Goal: Information Seeking & Learning: Learn about a topic

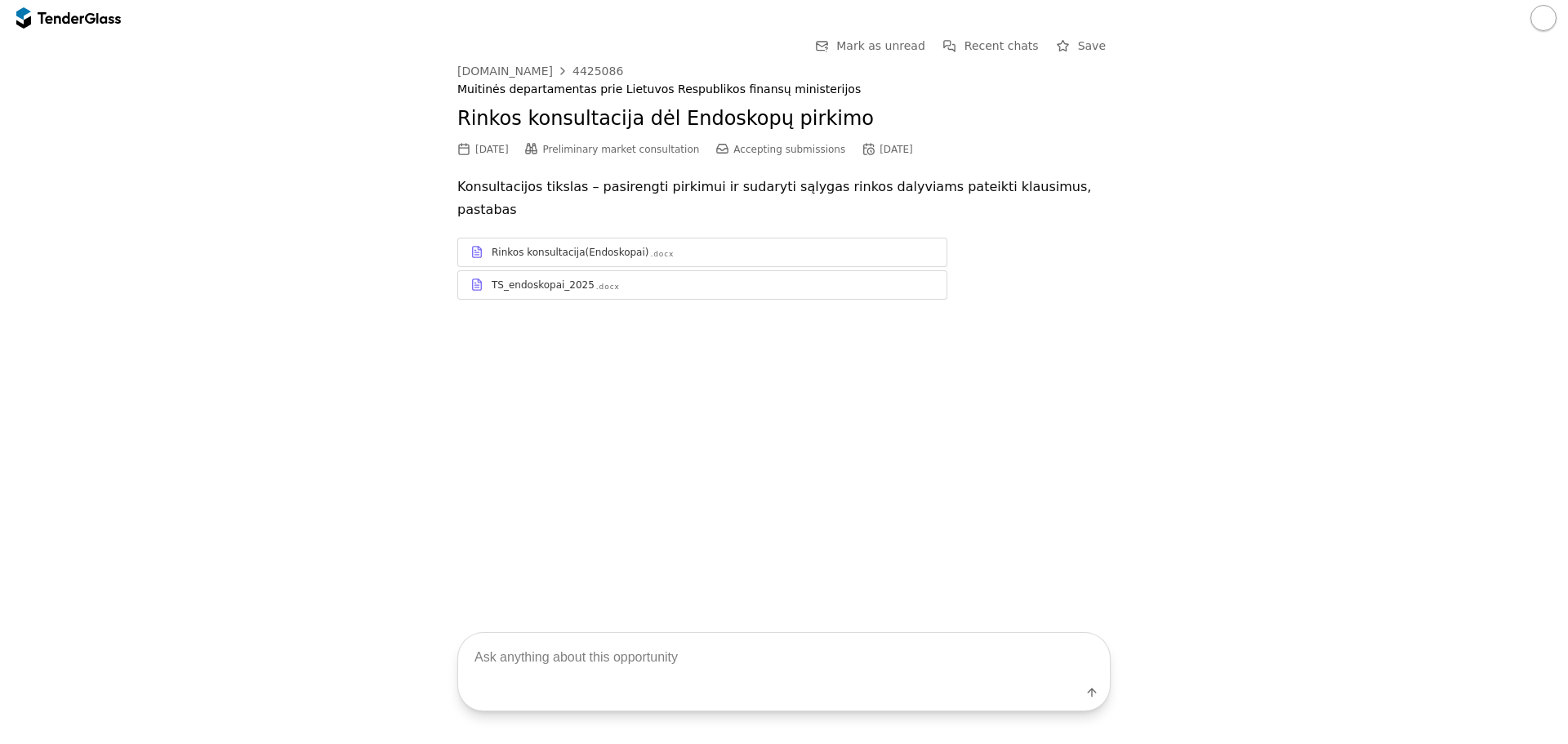
click at [557, 279] on div "TS_endoskopai_2025" at bounding box center [543, 285] width 102 height 13
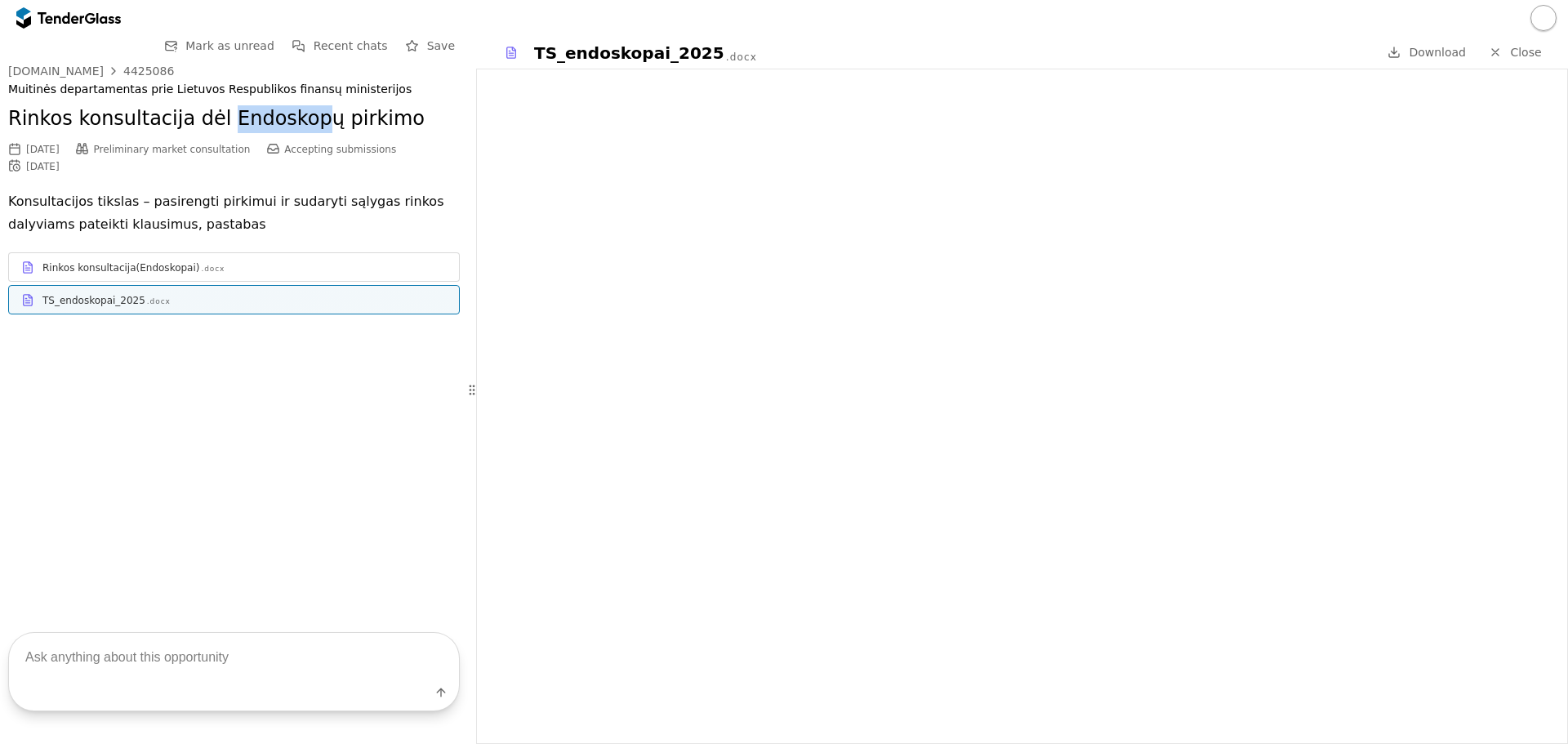
drag, startPoint x: 209, startPoint y: 118, endPoint x: 300, endPoint y: 120, distance: 91.0
click at [300, 120] on h2 "Rinkos konsultacija dėl Endoskopų pirkimo" at bounding box center [233, 119] width 451 height 28
copy h2 "Endoskop"
click at [57, 15] on div at bounding box center [61, 18] width 46 height 11
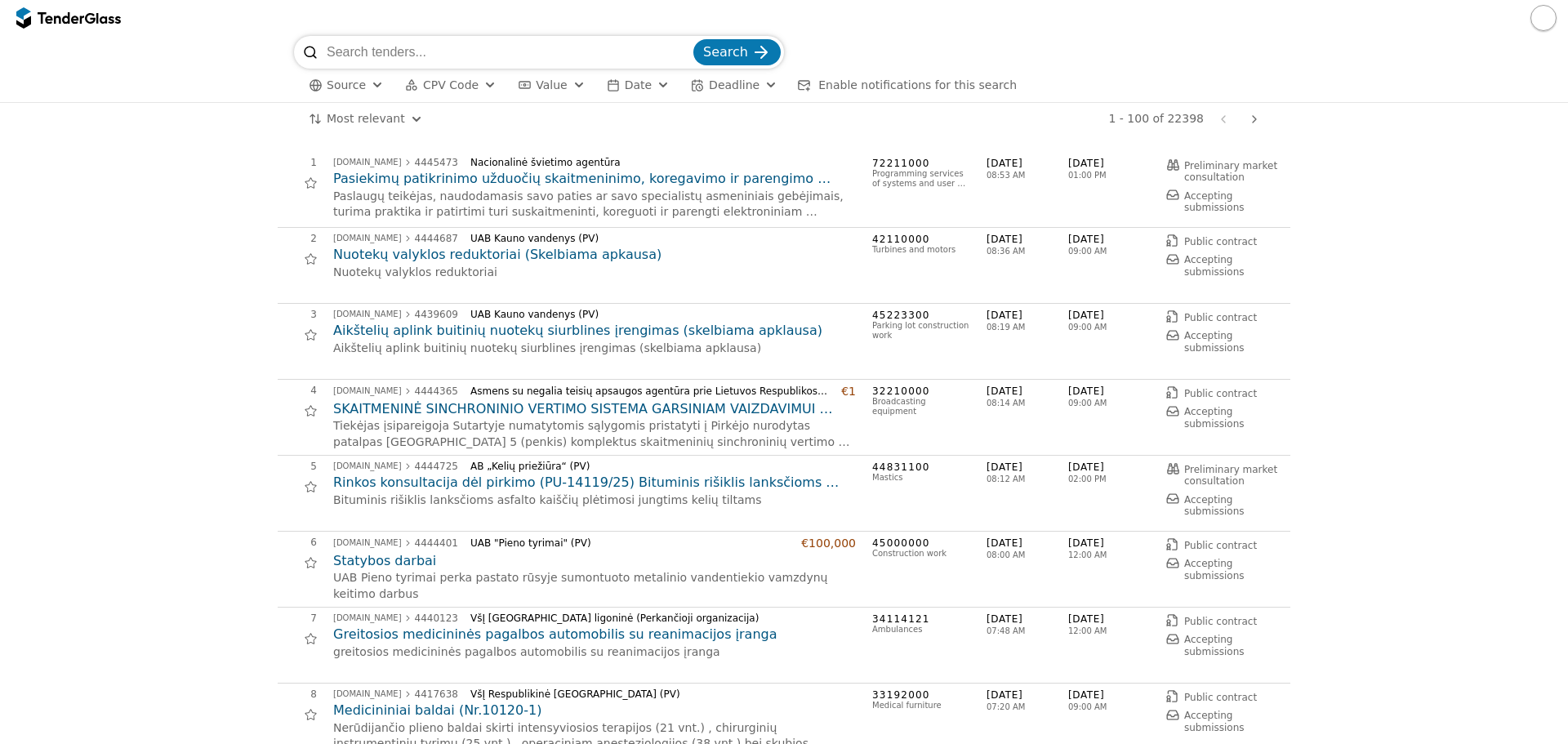
click at [449, 59] on input "search" at bounding box center [509, 52] width 364 height 32
paste input "Endoskop"
type input "Endoskopas"
click at [713, 53] on span "Search" at bounding box center [725, 52] width 45 height 16
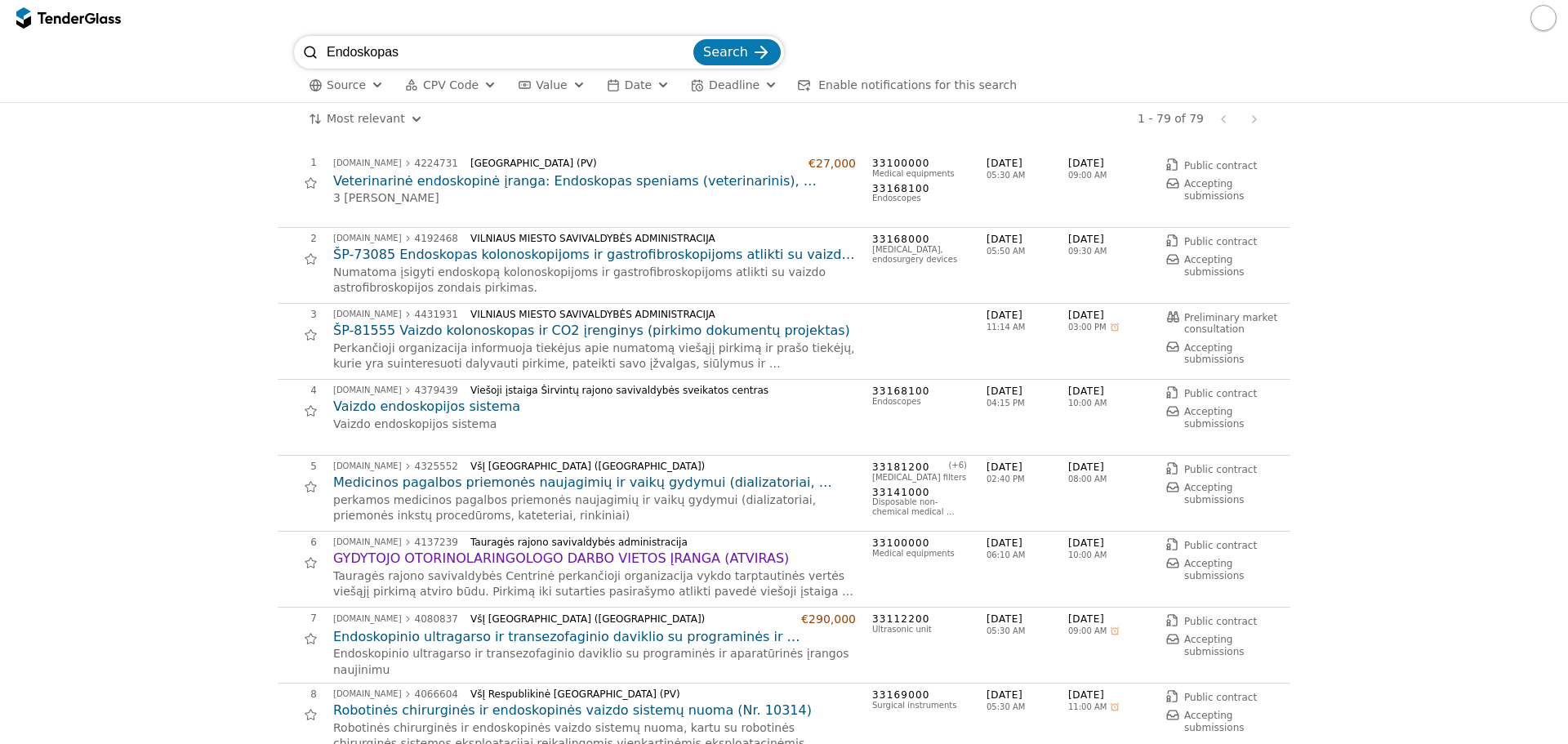
click at [1544, 22] on button "button" at bounding box center [1543, 18] width 26 height 26
click at [1183, 48] on div "Endoskopas Search" at bounding box center [784, 52] width 980 height 32
click at [689, 188] on h2 "Veterinarinė endoskopinė įranga: Endoskopas speniams (veterinarinis), Endoskopi…" at bounding box center [594, 181] width 522 height 18
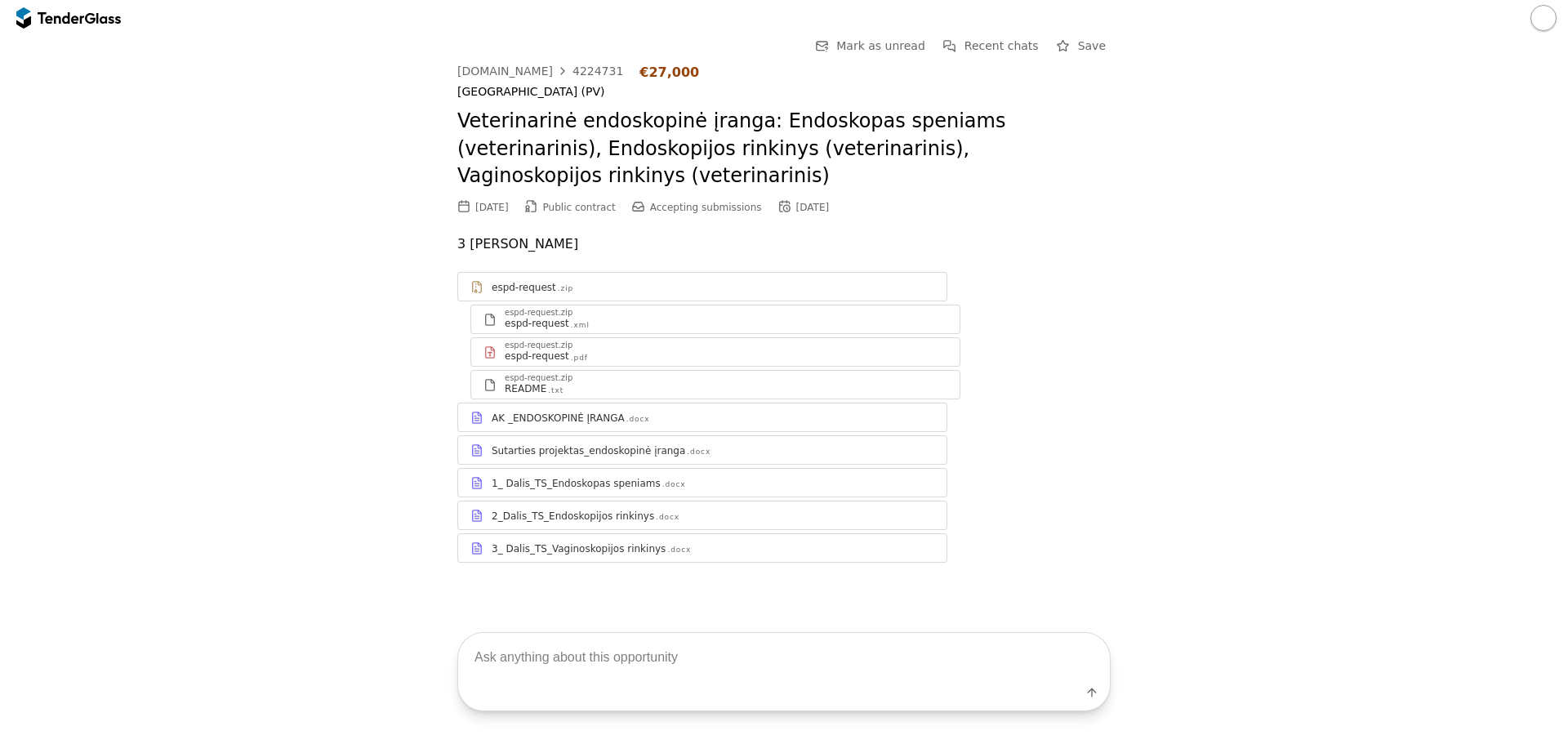
click at [649, 473] on div "1_ Dalis_TS_Endoskopas speniams .docx" at bounding box center [701, 483] width 488 height 20
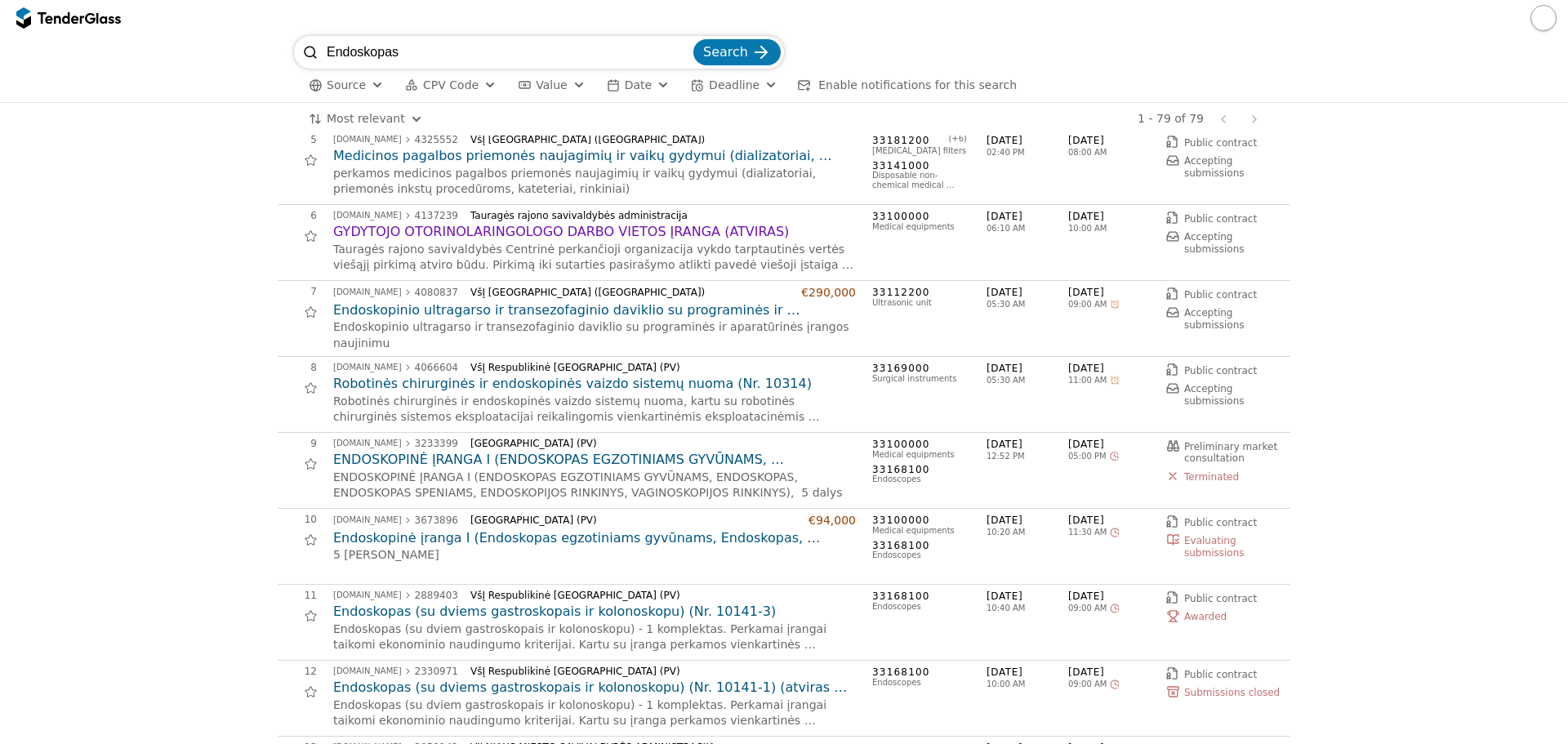
scroll to position [408, 0]
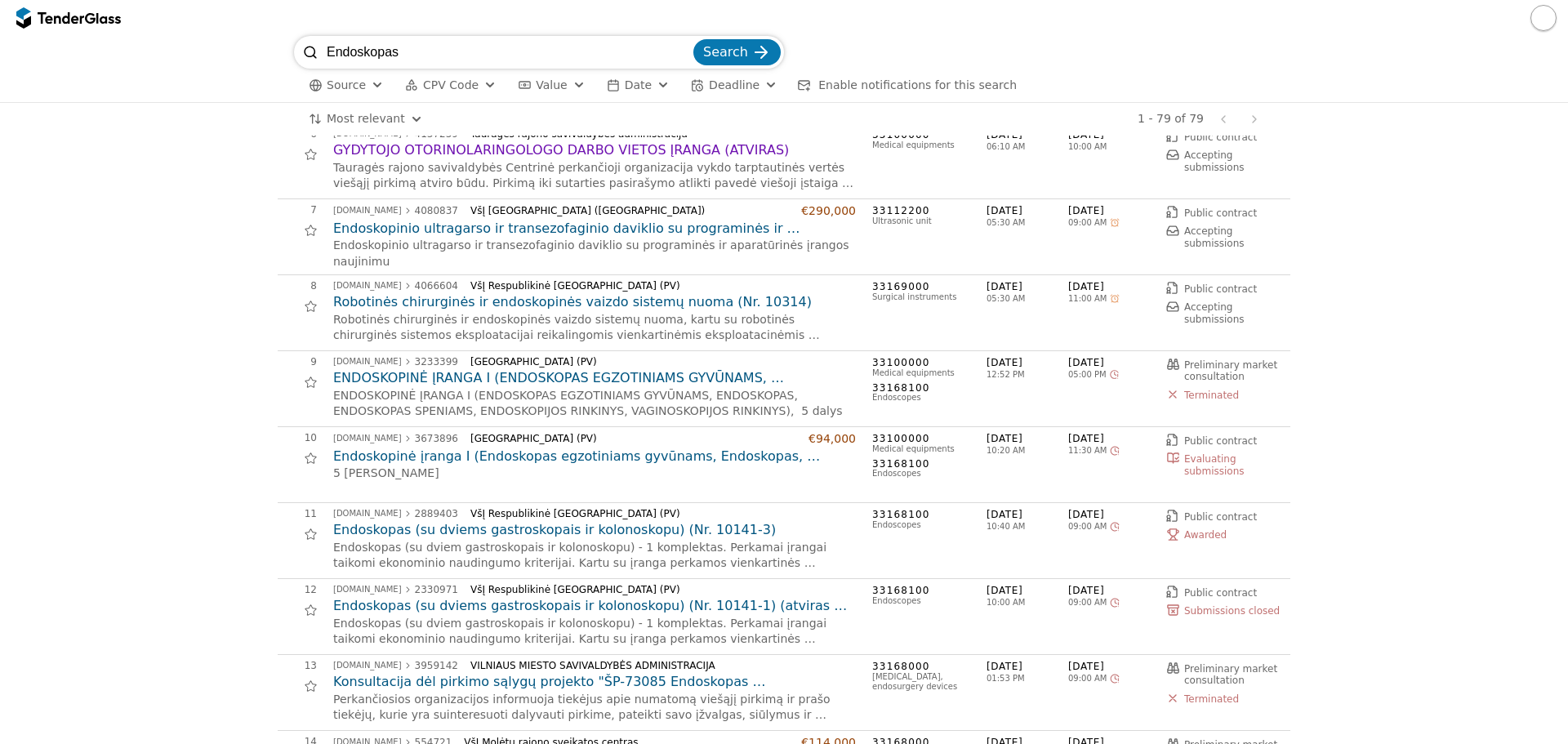
click at [411, 378] on h2 "ENDOSKOPINĖ ĮRANGA I (ENDOSKOPAS EGZOTINIAMS GYVŪNAMS, ENDOSKOPAS, ENDOSKOPAS S…" at bounding box center [594, 378] width 522 height 18
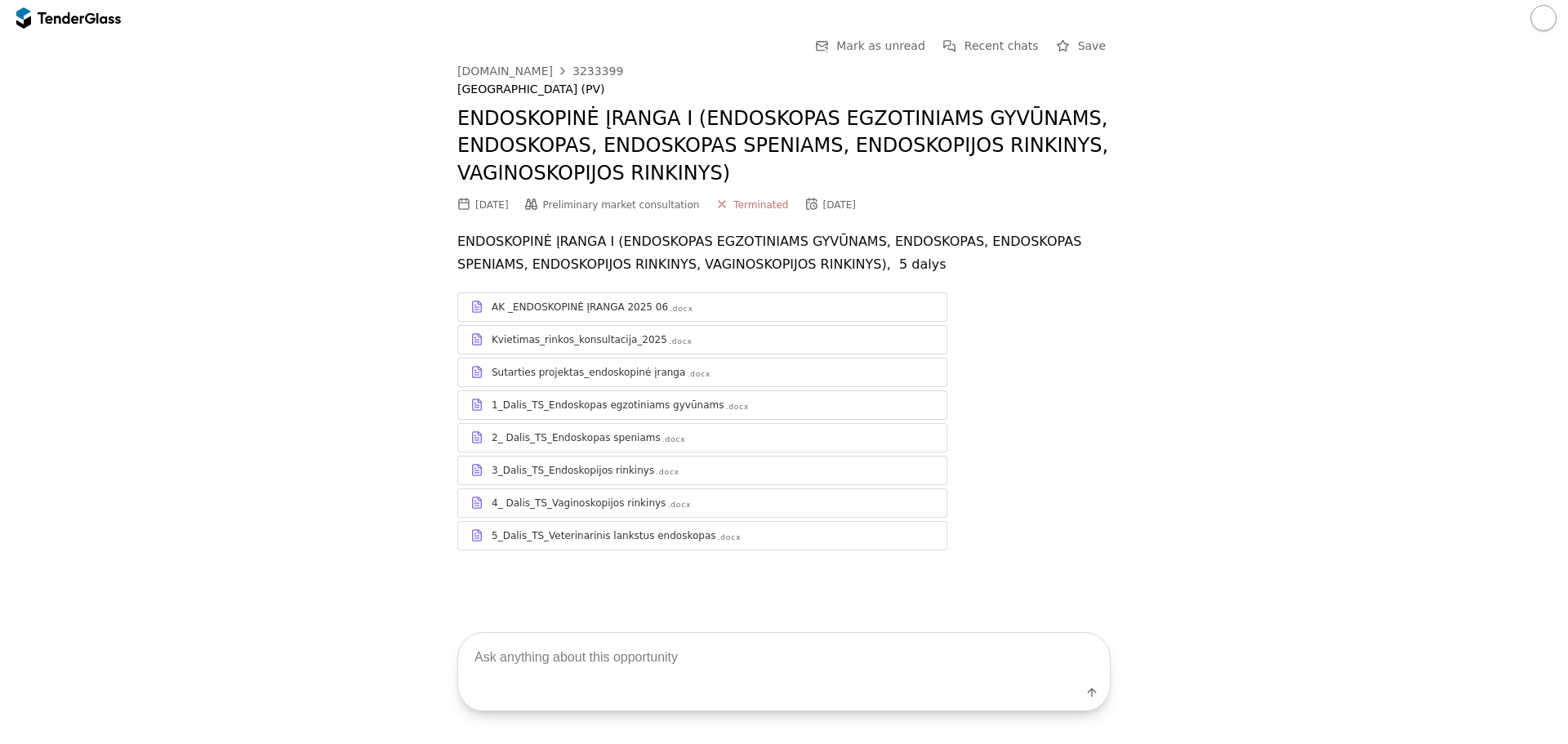
click at [676, 415] on div "1_Dalis_TS_Endoskopas egzotiniams gyvūnams .docx" at bounding box center [701, 404] width 488 height 20
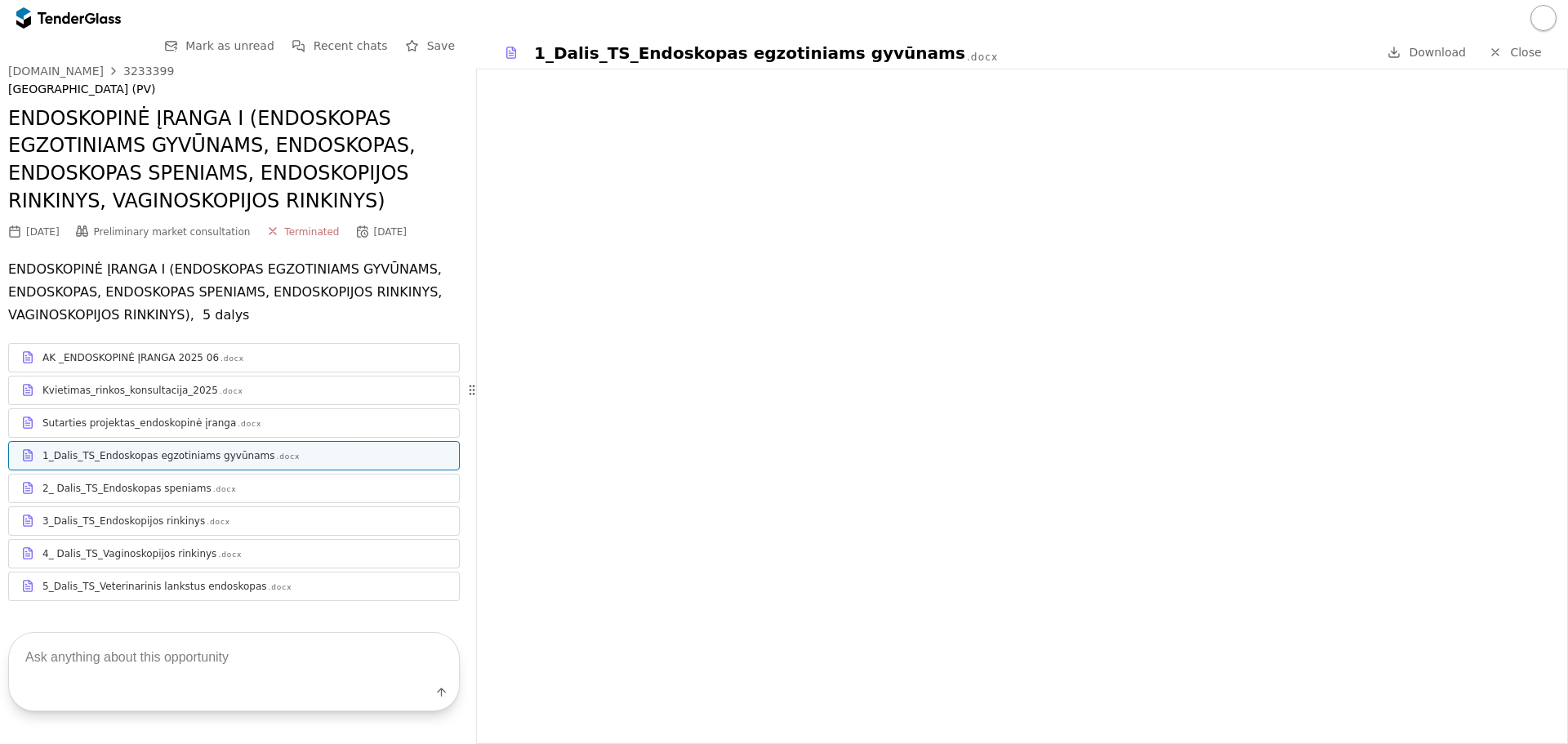
click at [130, 493] on div "2_ Dalis_TS_Endoskopas speniams" at bounding box center [126, 488] width 169 height 13
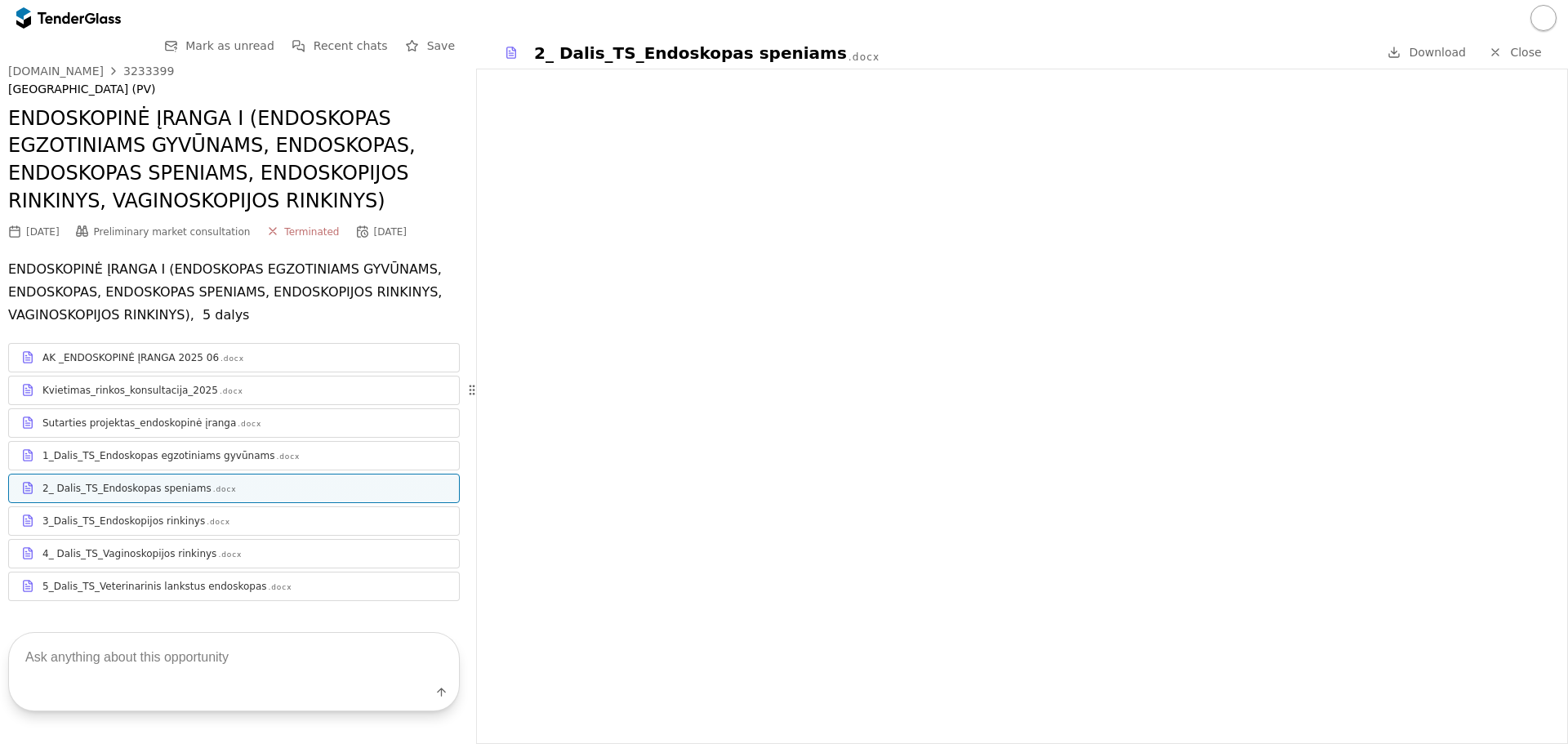
click at [212, 522] on div "3_Dalis_TS_Endoskopijos rinkinys .docx" at bounding box center [245, 521] width 404 height 13
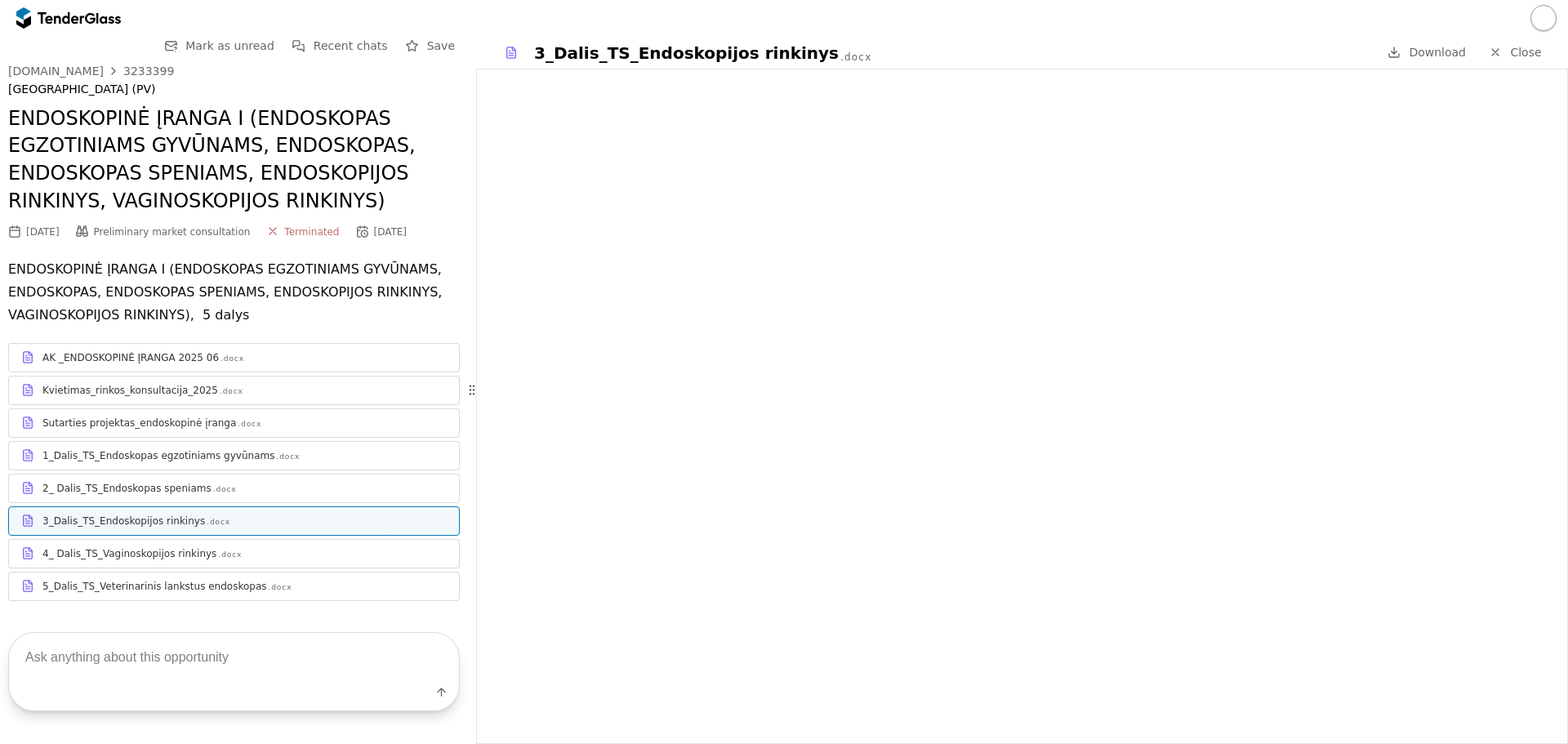
click at [264, 550] on div "4_ Dalis_TS_Vaginoskopijos rinkinys .docx" at bounding box center [245, 554] width 404 height 13
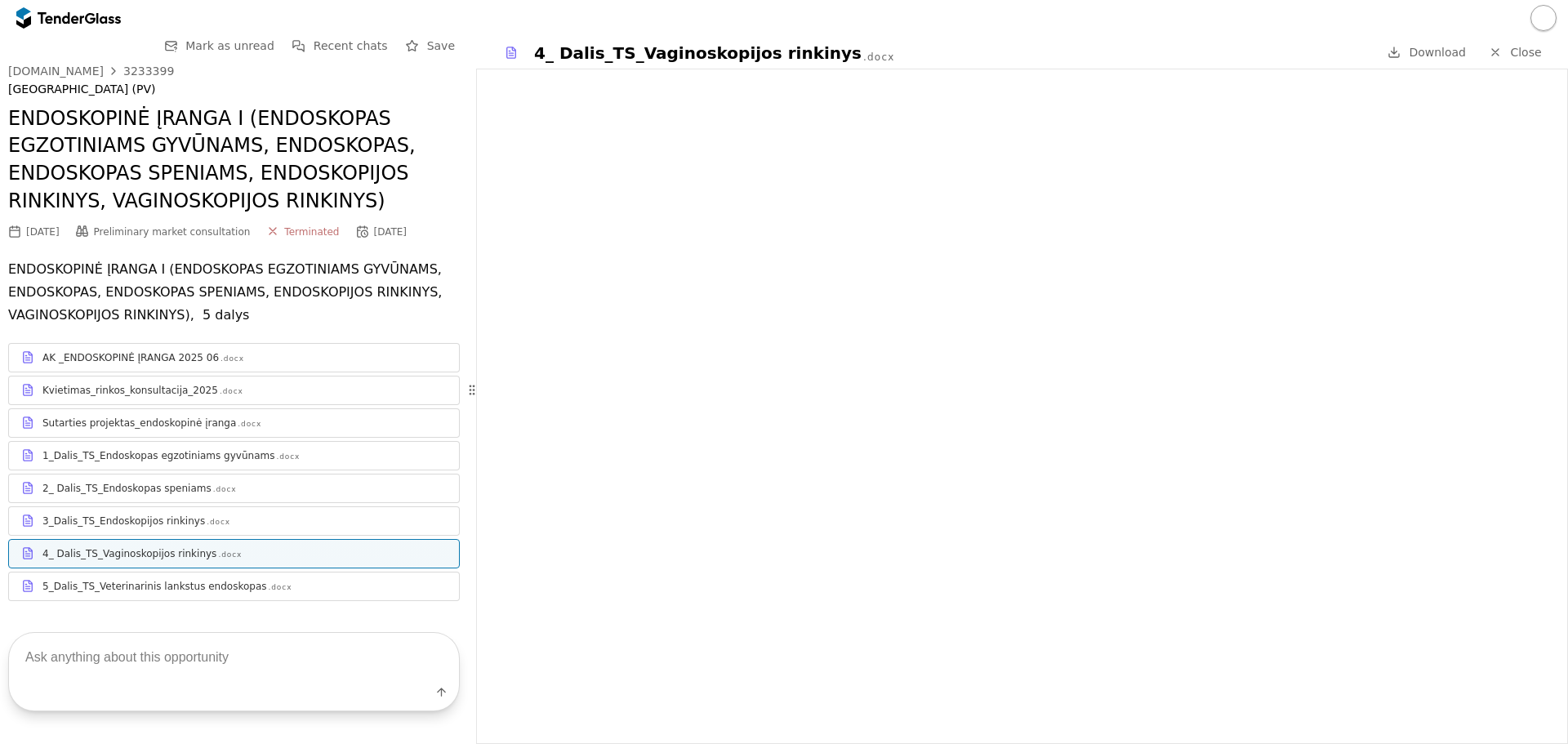
click at [265, 584] on div "5_Dalis_TS_Veterinarinis lankstus endoskopas .docx" at bounding box center [245, 586] width 404 height 13
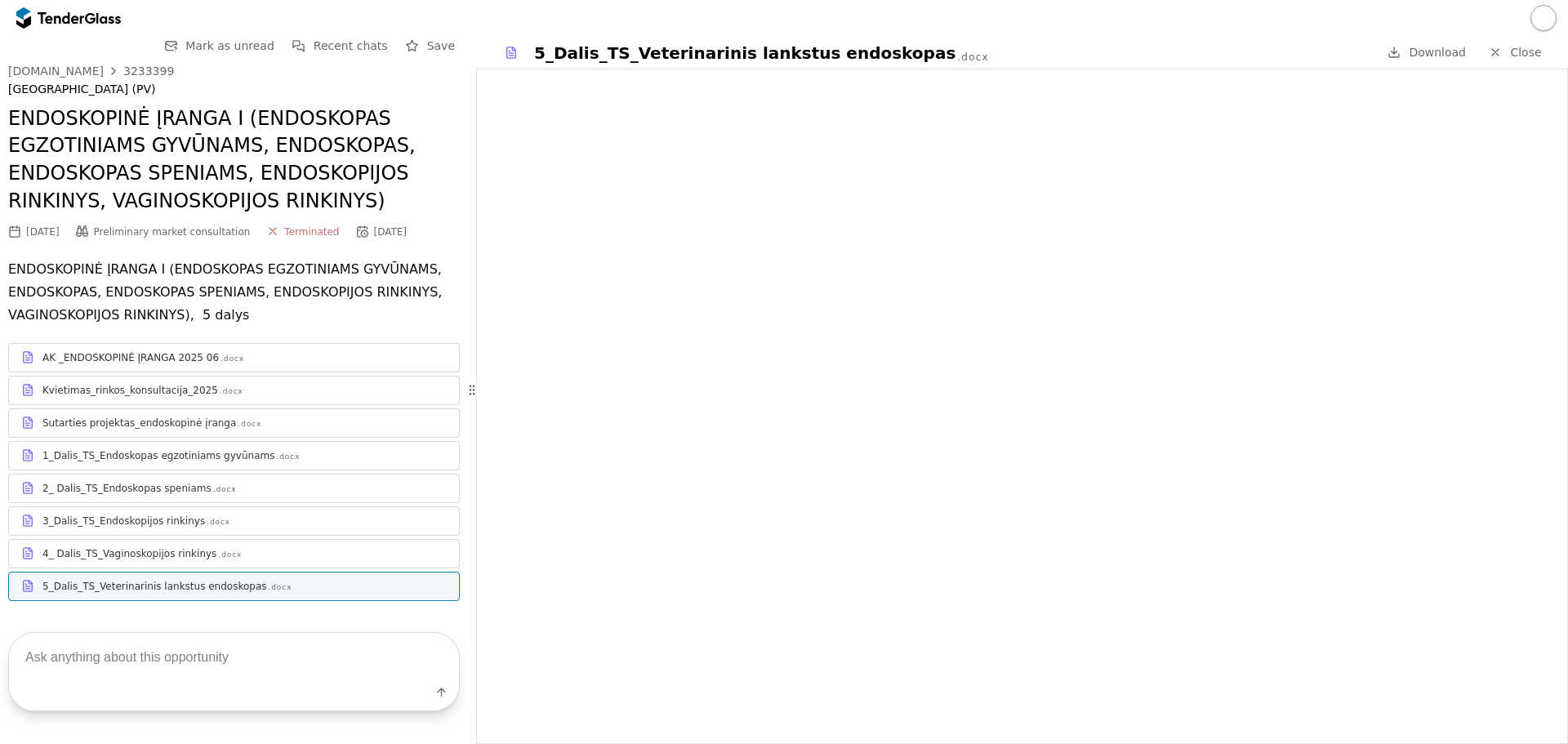
scroll to position [27, 0]
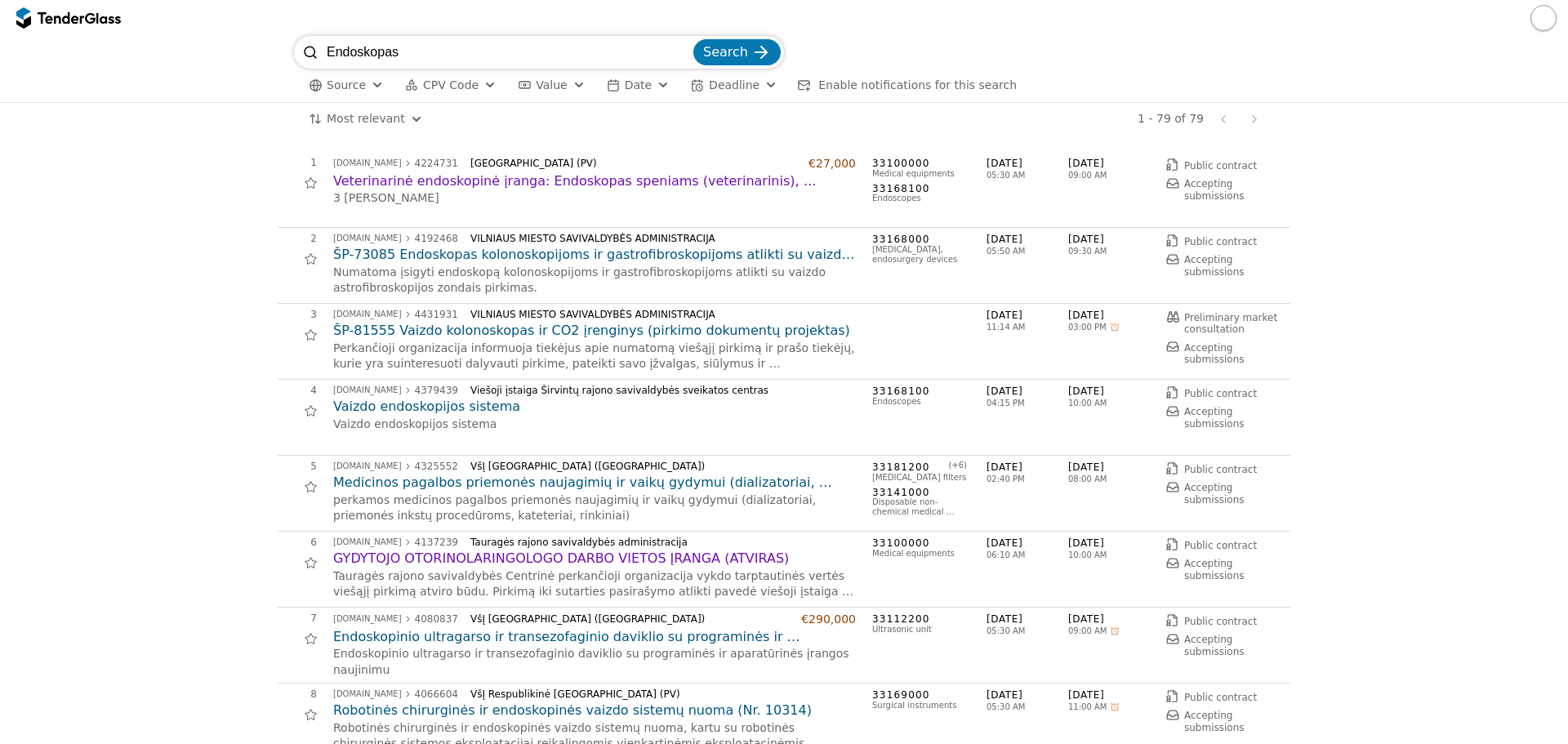
drag, startPoint x: 402, startPoint y: 54, endPoint x: 327, endPoint y: 46, distance: 75.4
click at [327, 46] on input "Endoskopas" at bounding box center [509, 52] width 364 height 32
type input "lazeris"
click at [693, 39] on button "Search" at bounding box center [736, 52] width 88 height 26
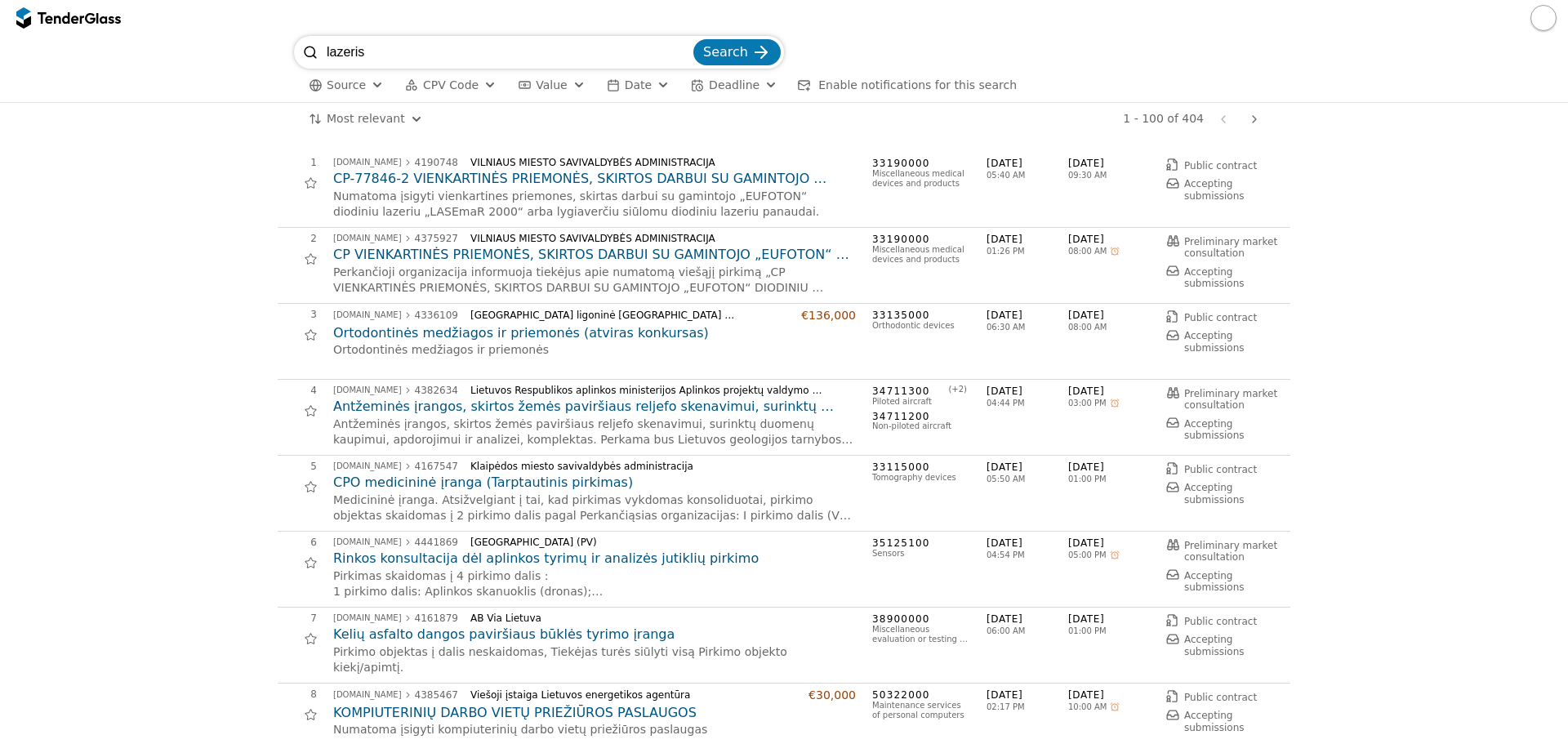
drag, startPoint x: 399, startPoint y: 58, endPoint x: 293, endPoint y: 46, distance: 106.7
click at [293, 46] on div "lazeris Search Source CPV Code Type Buyer Value Date Deadline Enable notificati…" at bounding box center [784, 69] width 1551 height 66
type input "co2 lazeris"
click at [693, 39] on button "Search" at bounding box center [736, 52] width 88 height 26
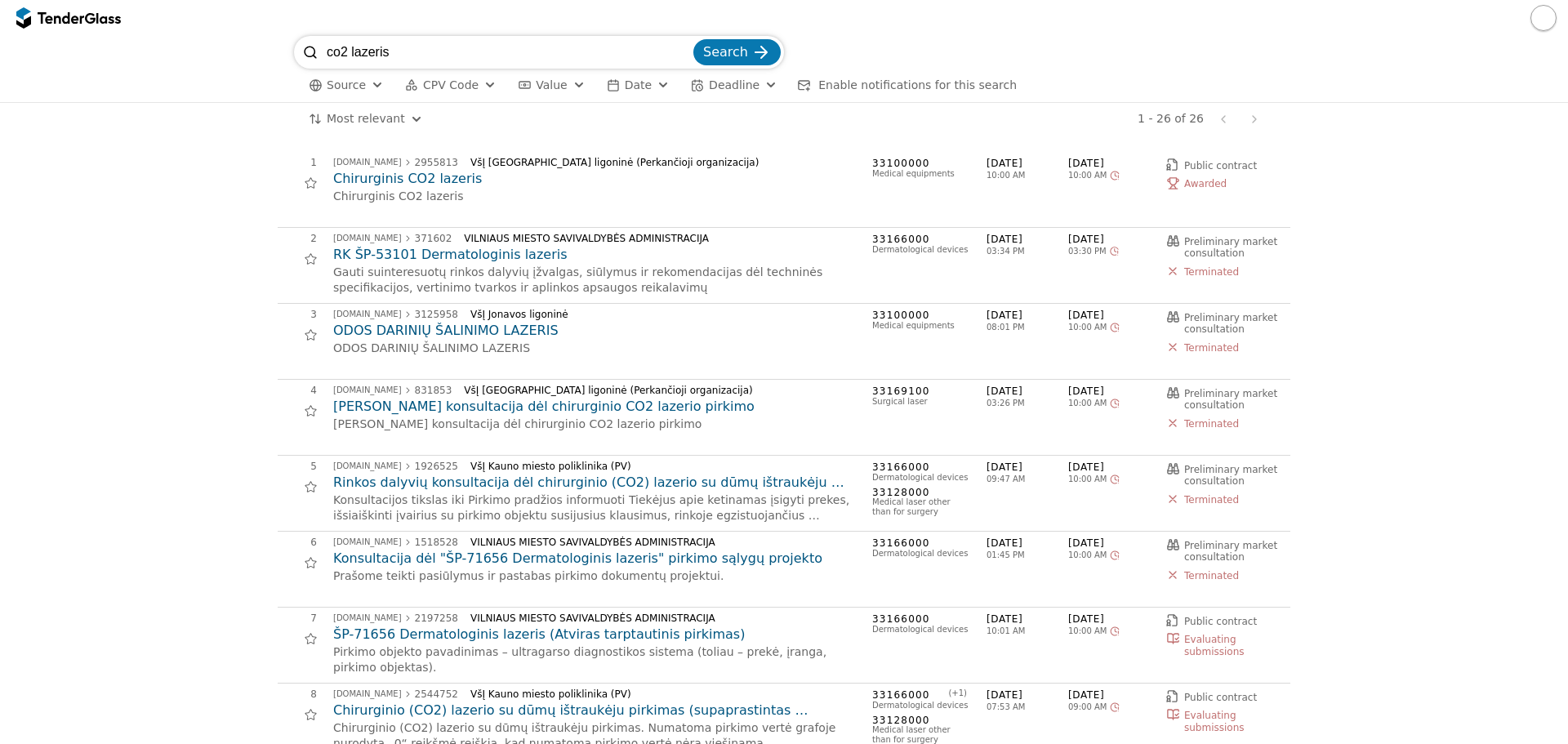
drag, startPoint x: 340, startPoint y: 56, endPoint x: 238, endPoint y: 56, distance: 102.0
click at [238, 56] on div "co2 lazeris Search Source CPV Code Type Buyer Value Date Deadline Enable notifi…" at bounding box center [784, 69] width 1551 height 66
type input "mikroskopas"
click at [693, 39] on button "Search" at bounding box center [736, 52] width 88 height 26
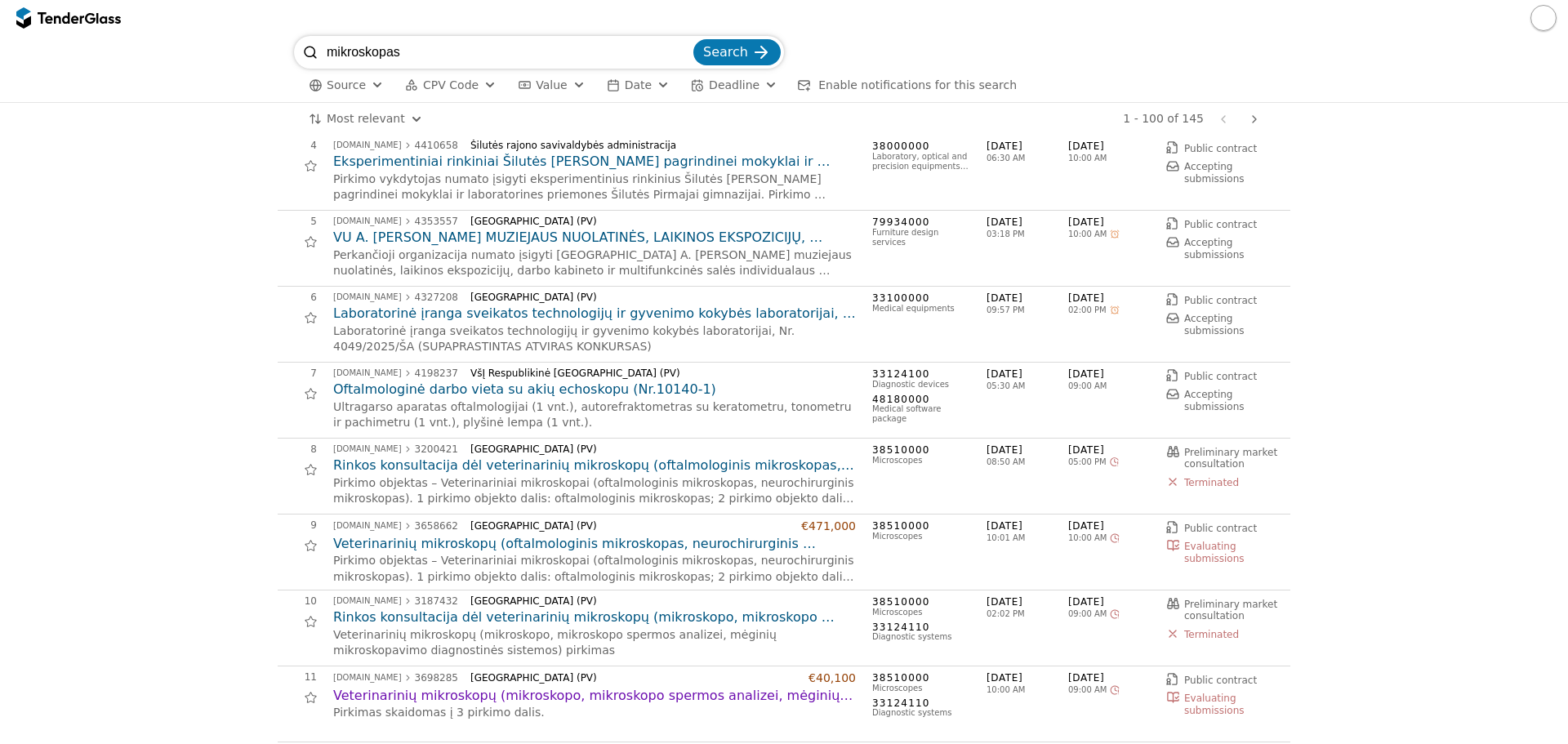
scroll to position [327, 0]
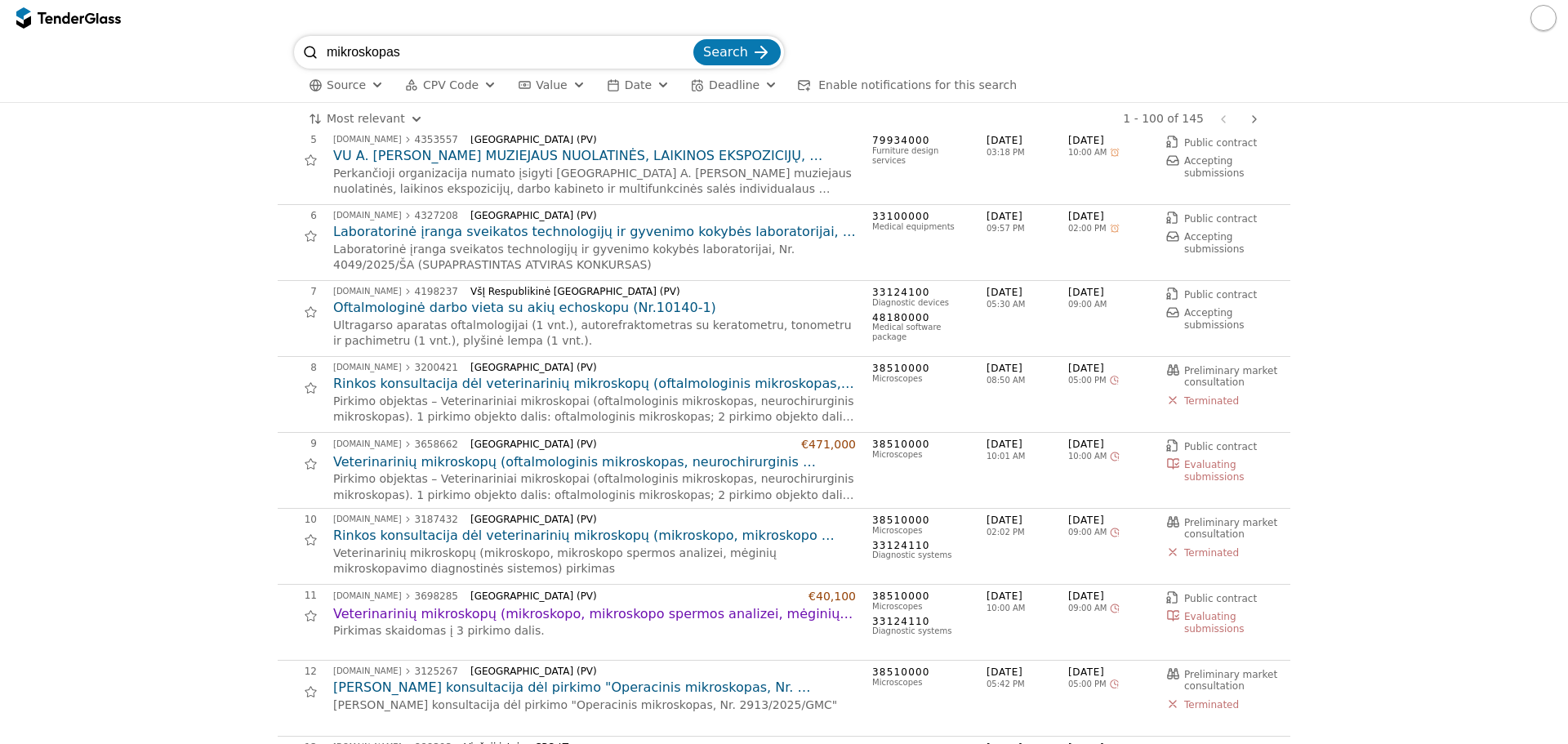
click at [334, 54] on input "mikroskopas" at bounding box center [509, 52] width 364 height 32
click at [330, 53] on input "mikroskopas" at bounding box center [509, 52] width 364 height 32
type input "chirurginis mikroskopas"
click at [693, 39] on button "Search" at bounding box center [736, 52] width 88 height 26
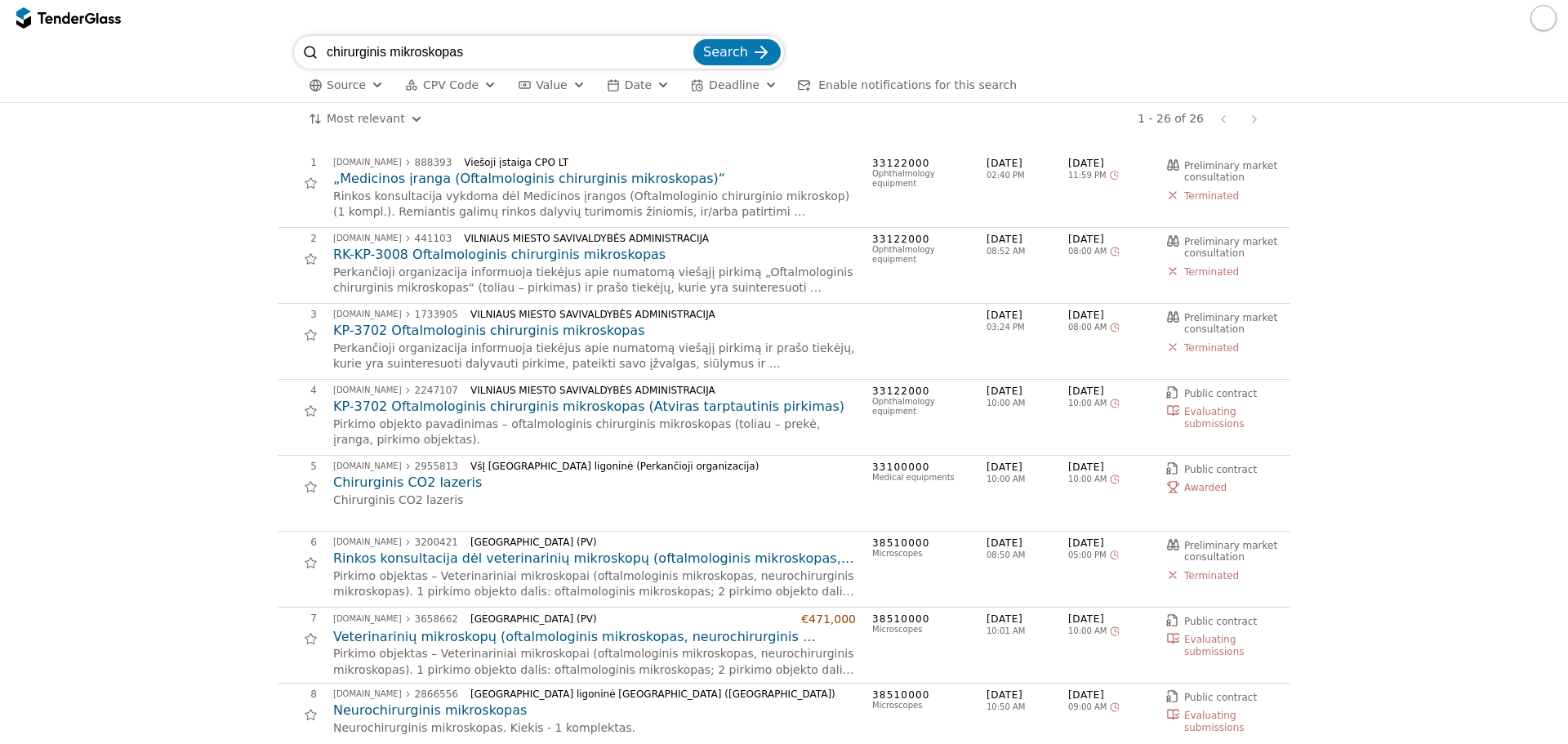
drag, startPoint x: 458, startPoint y: 55, endPoint x: 313, endPoint y: 61, distance: 145.1
click at [313, 61] on div "chirurginis mikroskopas Search" at bounding box center [539, 52] width 490 height 32
type input "audiometras"
click at [693, 39] on button "Search" at bounding box center [736, 52] width 88 height 26
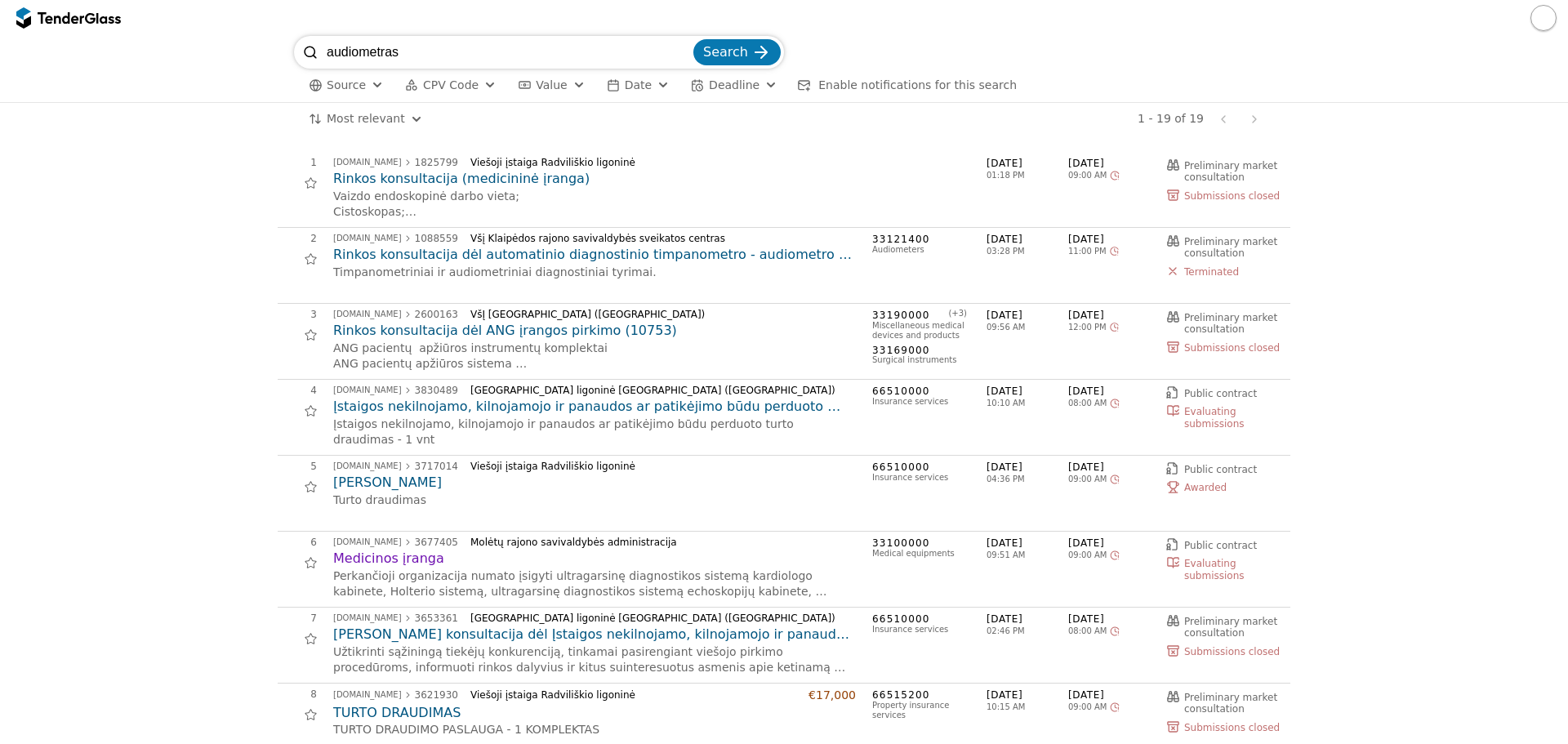
drag, startPoint x: 408, startPoint y: 61, endPoint x: 296, endPoint y: 57, distance: 112.1
click at [296, 57] on div "audiometras Search" at bounding box center [539, 52] width 490 height 32
type input "LOR"
click at [693, 39] on button "Search" at bounding box center [736, 52] width 88 height 26
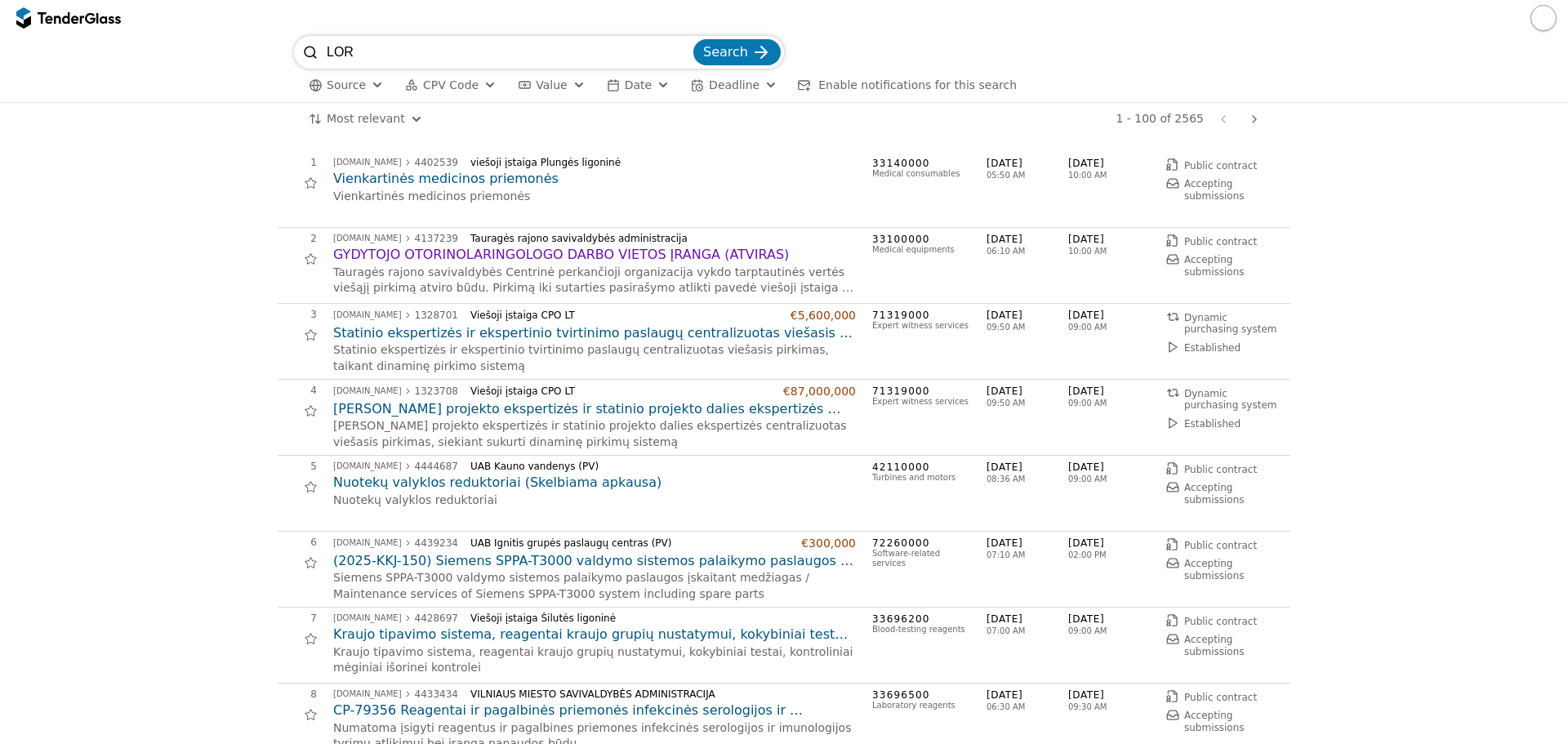
click at [423, 177] on h2 "Vienkartinės medicinos priemonės" at bounding box center [594, 178] width 522 height 18
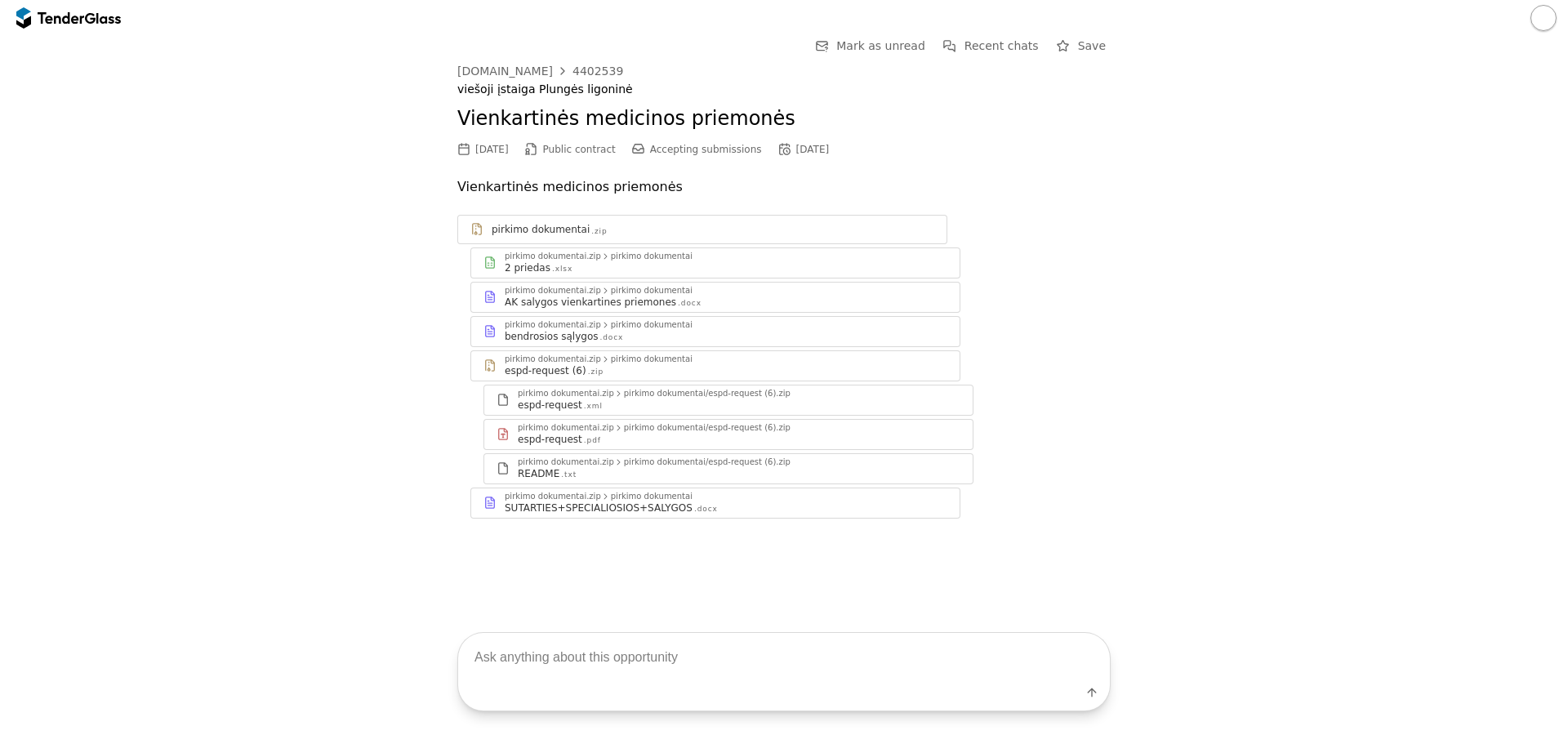
click at [677, 270] on div "2 priedas .xlsx" at bounding box center [726, 268] width 443 height 13
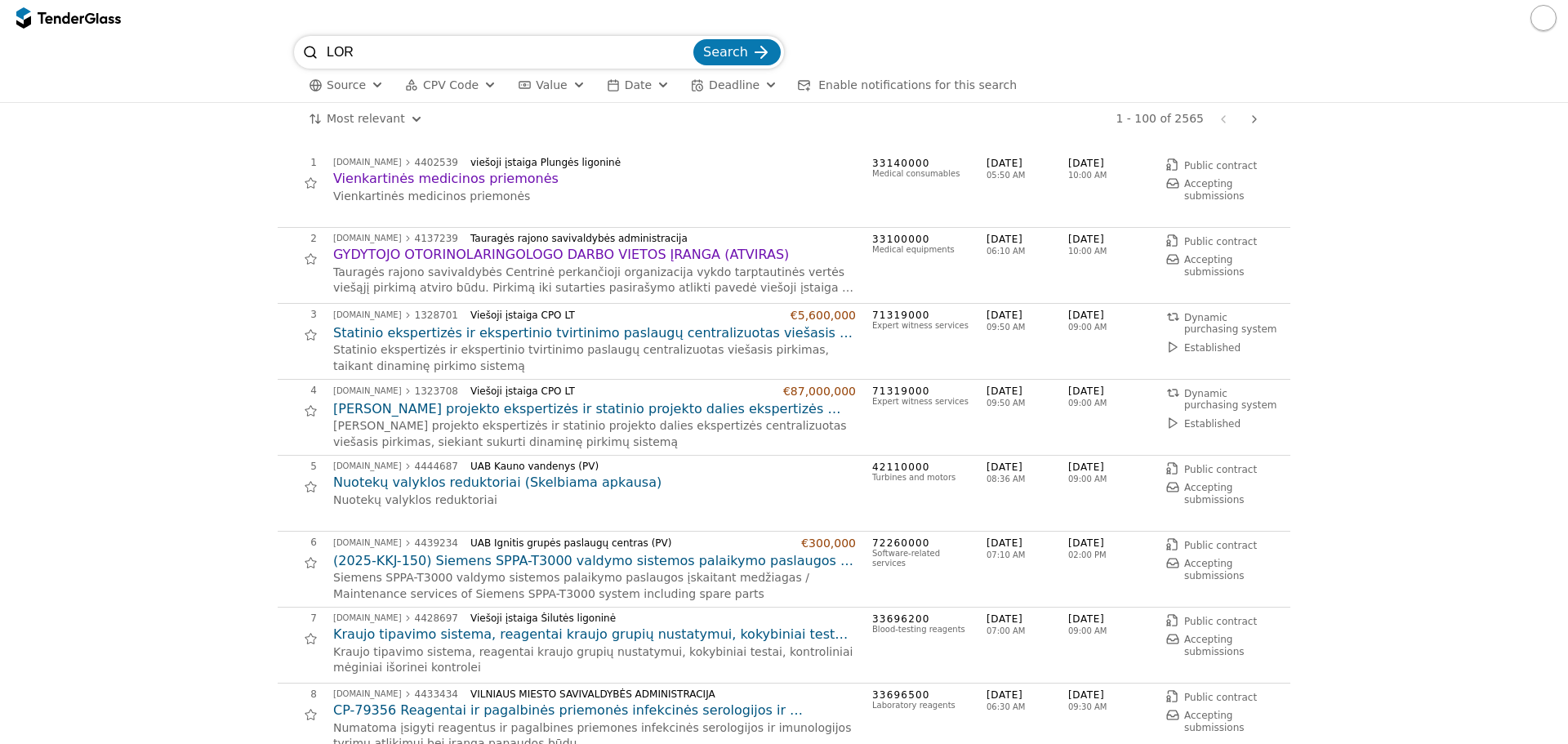
drag, startPoint x: 375, startPoint y: 53, endPoint x: 322, endPoint y: 51, distance: 53.0
click at [322, 51] on div "LOR Search" at bounding box center [539, 52] width 490 height 32
click at [452, 54] on input "search" at bounding box center [509, 52] width 364 height 32
